Goal: Information Seeking & Learning: Find specific fact

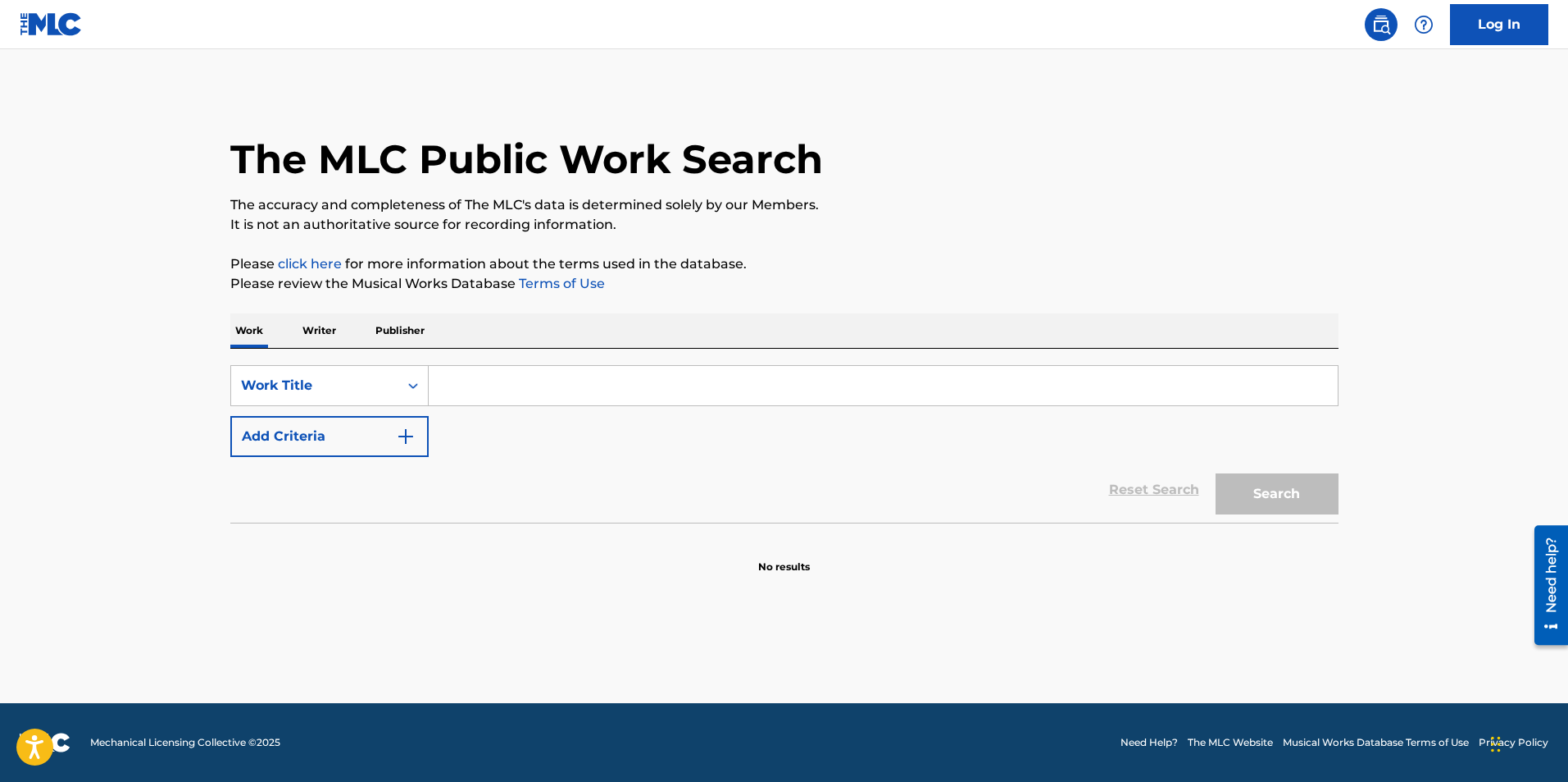
click at [333, 332] on p "Writer" at bounding box center [319, 330] width 43 height 34
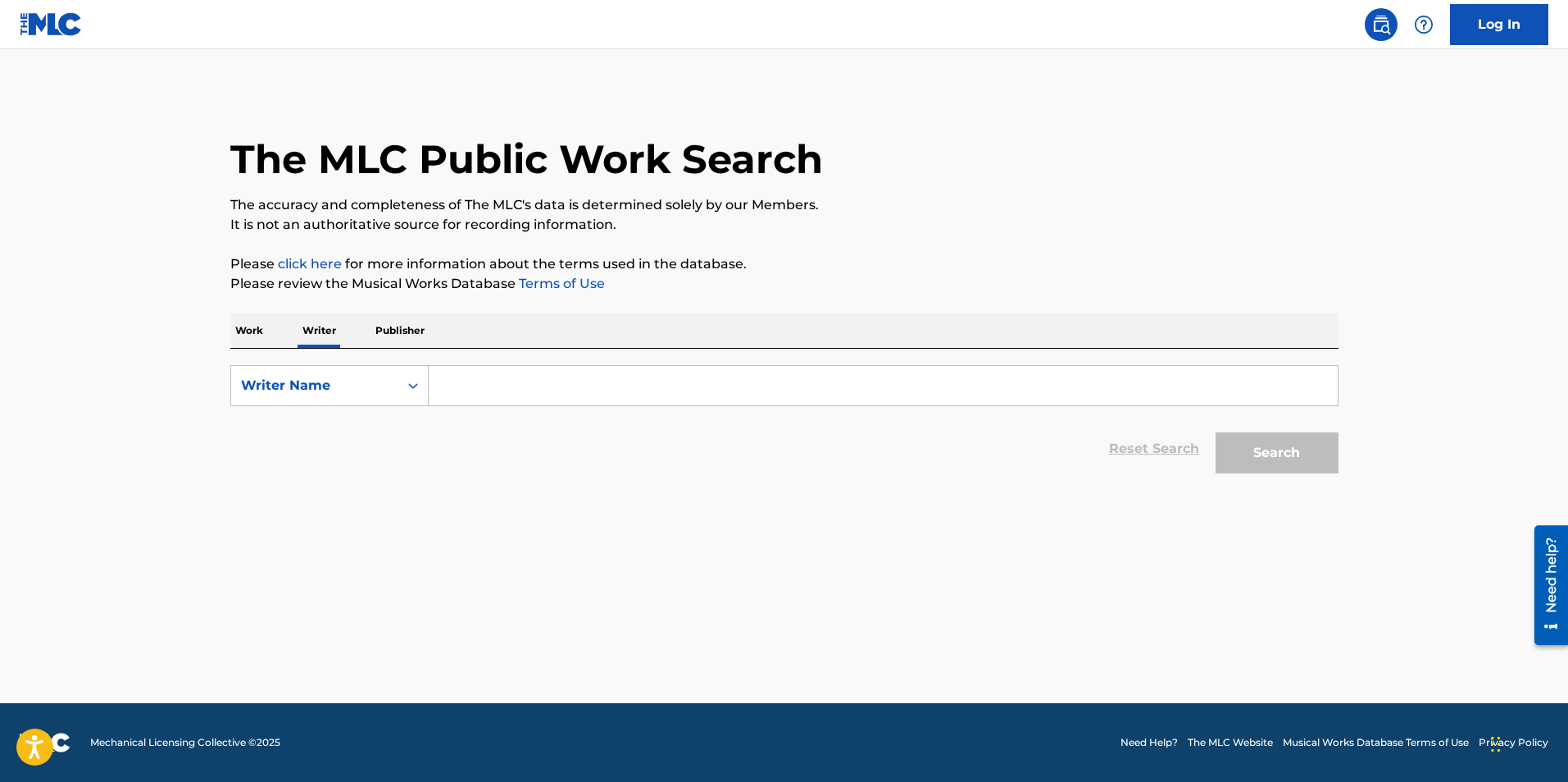
click at [459, 387] on input "Search Form" at bounding box center [883, 385] width 909 height 40
type input "[PERSON_NAME]"
click at [1216, 432] on button "Search" at bounding box center [1277, 453] width 123 height 41
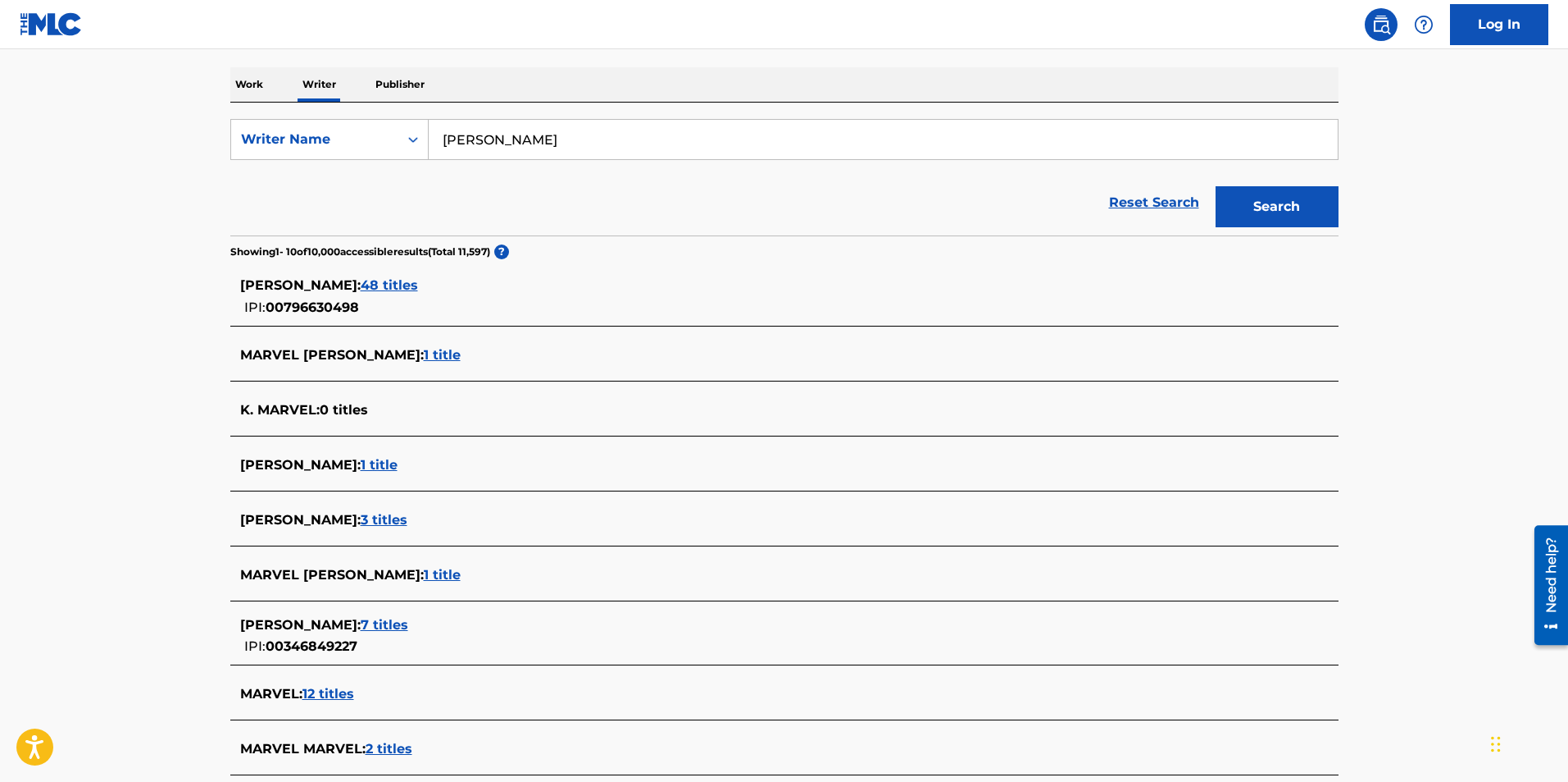
scroll to position [410, 0]
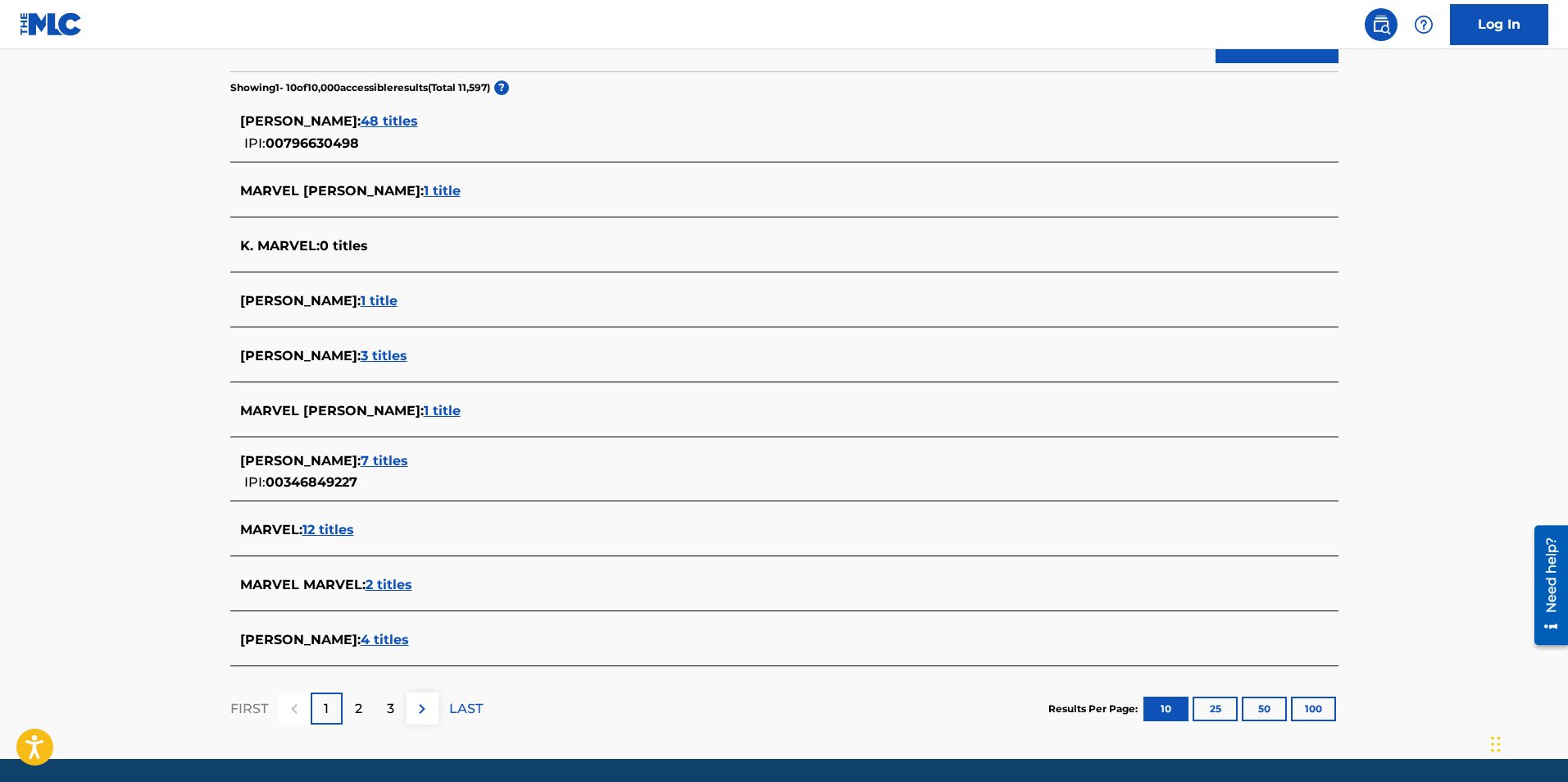
click at [368, 634] on span "4 titles" at bounding box center [384, 639] width 48 height 16
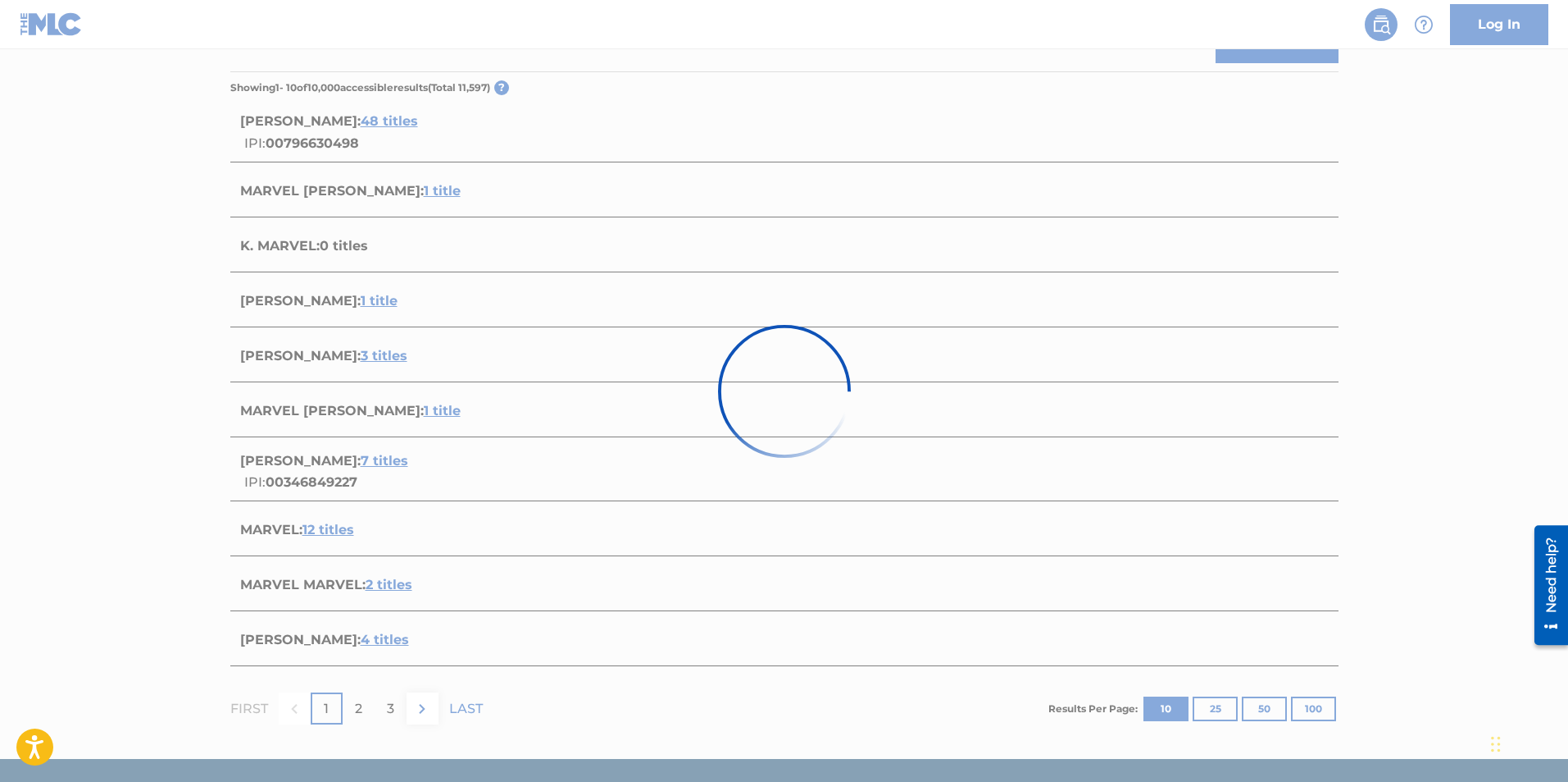
click at [1402, 225] on div at bounding box center [784, 391] width 1568 height 782
click at [457, 119] on div at bounding box center [784, 391] width 1568 height 782
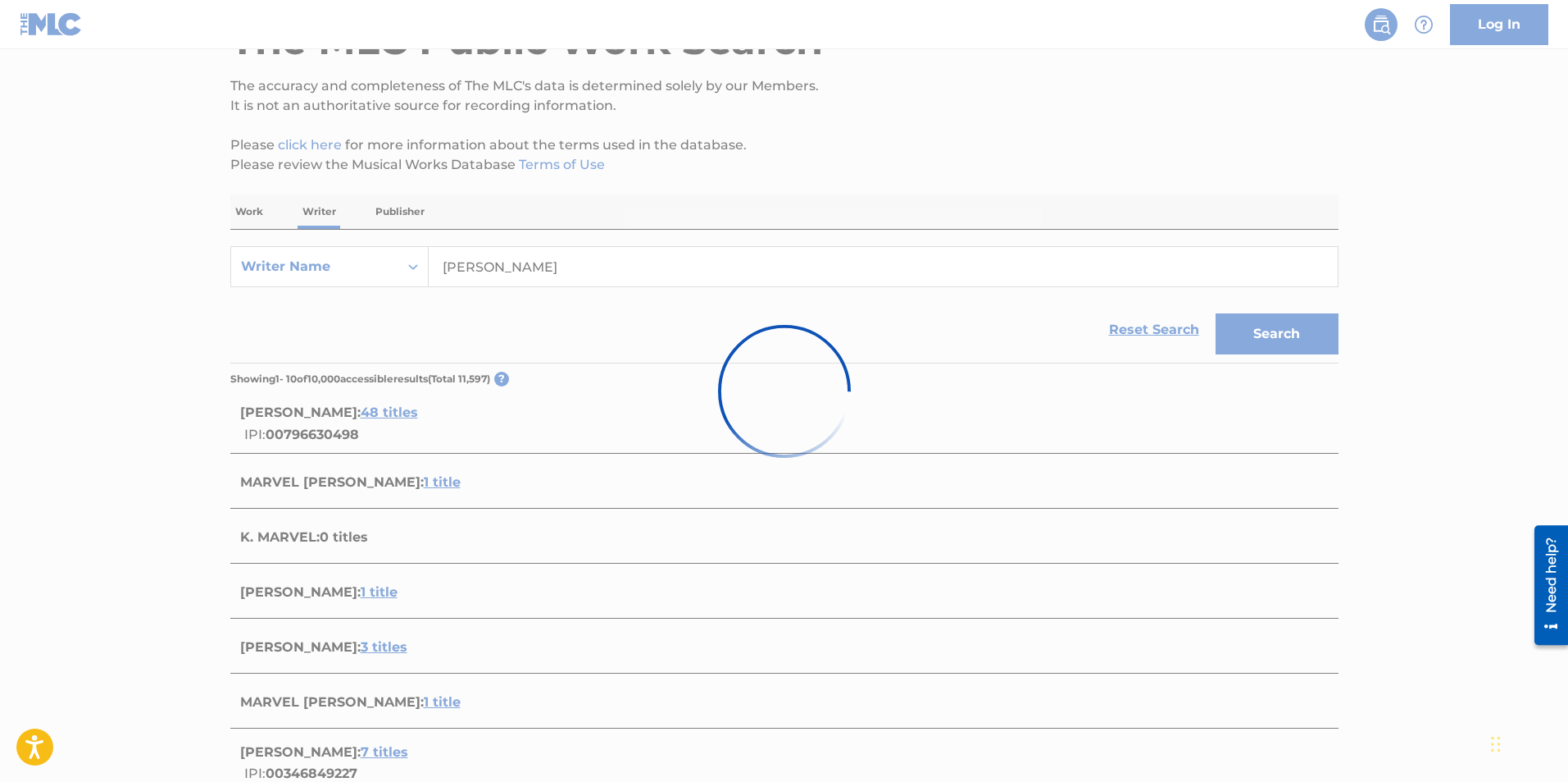
scroll to position [0, 0]
